Goal: Information Seeking & Learning: Learn about a topic

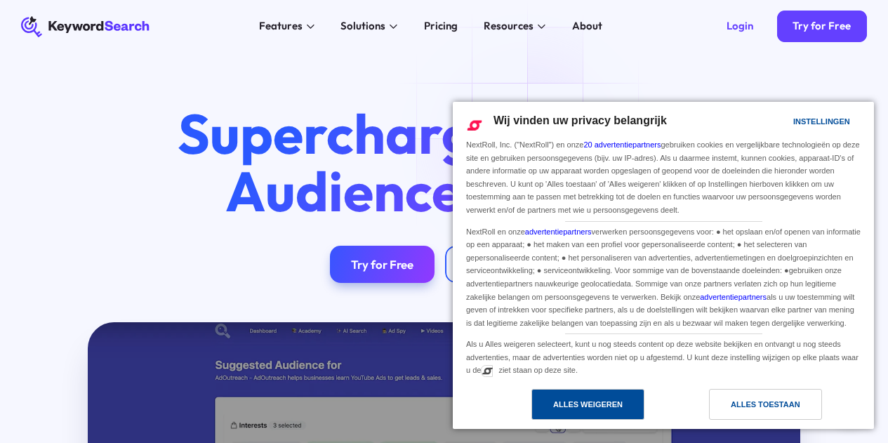
click at [609, 397] on div "Alles weigeren" at bounding box center [587, 404] width 69 height 15
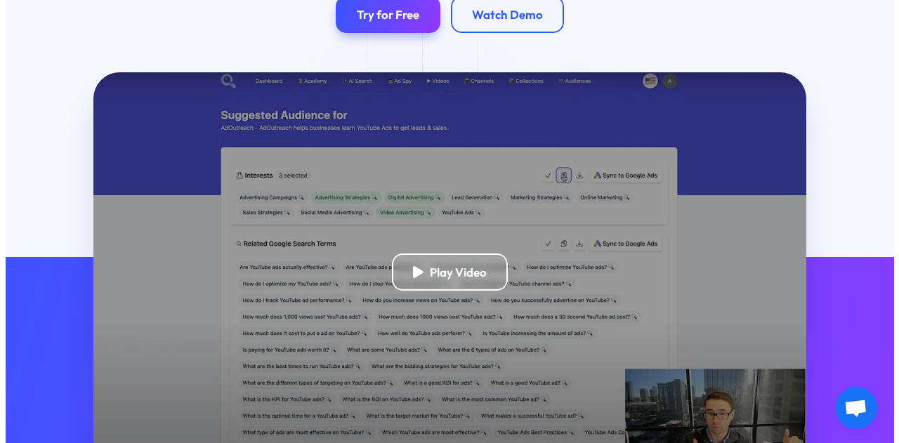
scroll to position [251, 0]
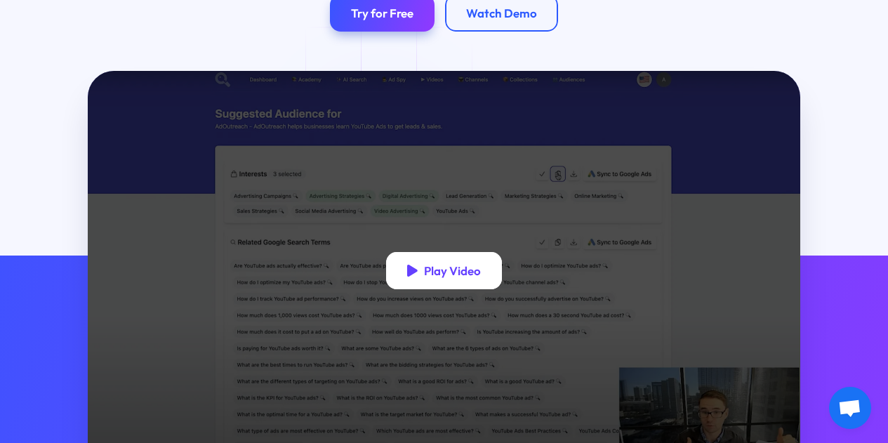
click at [456, 278] on div "Play Video" at bounding box center [452, 270] width 57 height 15
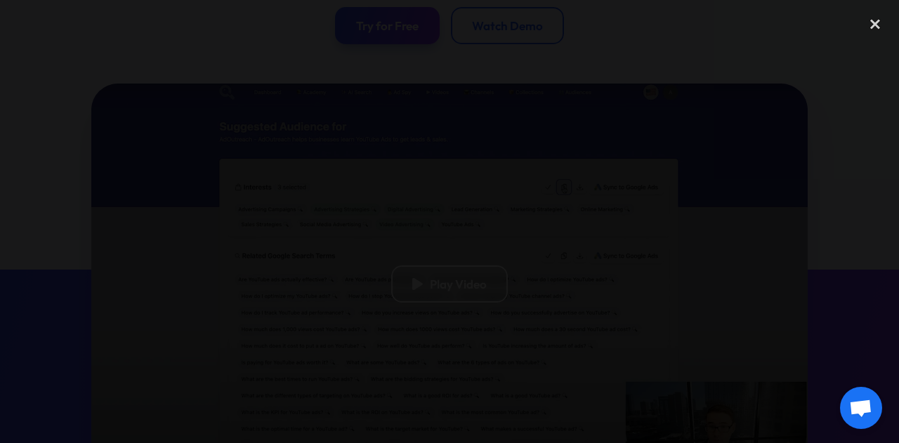
click at [845, 142] on div at bounding box center [449, 221] width 899 height 425
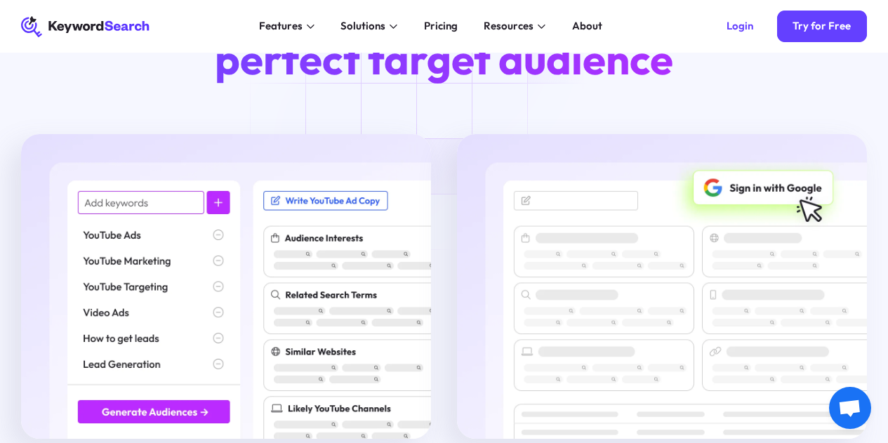
scroll to position [1569, 0]
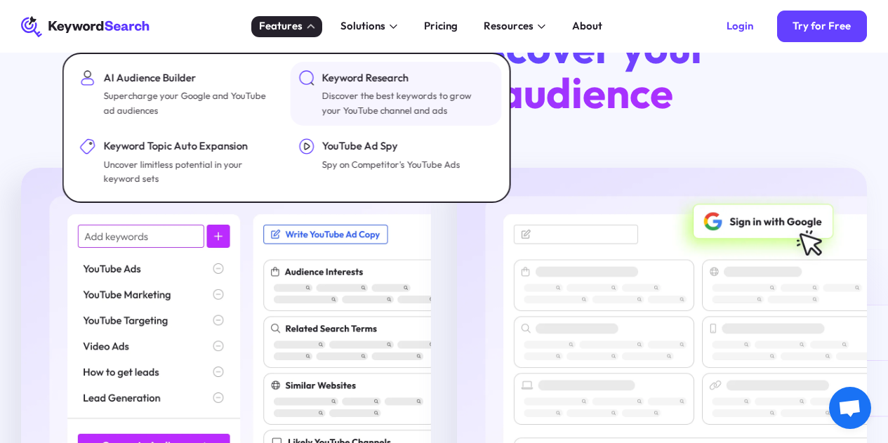
click at [347, 117] on div "Discover the best keywords to grow your YouTube channel and ads" at bounding box center [406, 102] width 168 height 29
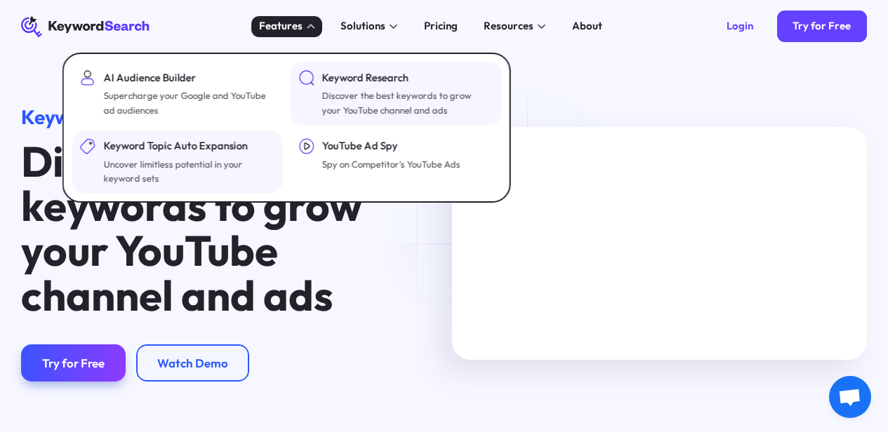
click at [185, 167] on div "Uncover limitless potential in your keyword sets" at bounding box center [187, 171] width 168 height 29
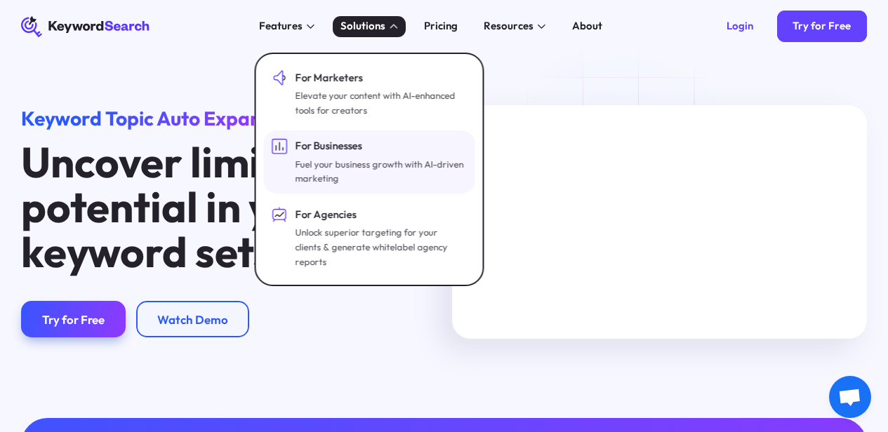
click at [401, 148] on div "For Businesses" at bounding box center [380, 146] width 168 height 16
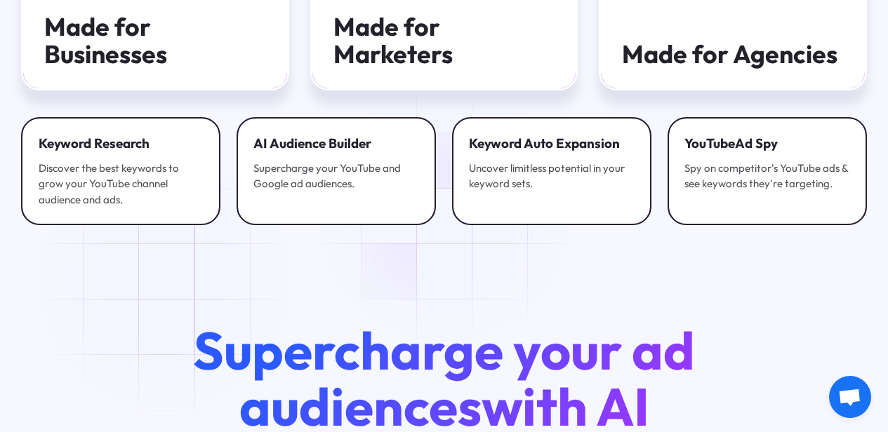
scroll to position [2758, 0]
